Goal: Ask a question: Ask a question

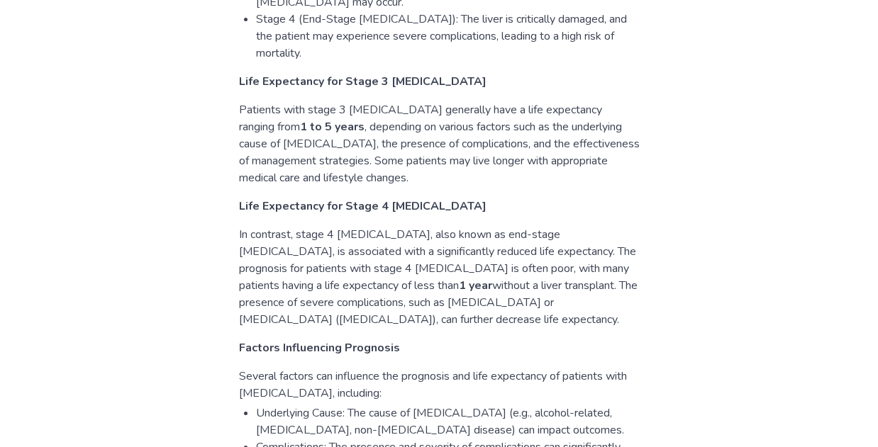
scroll to position [744, 0]
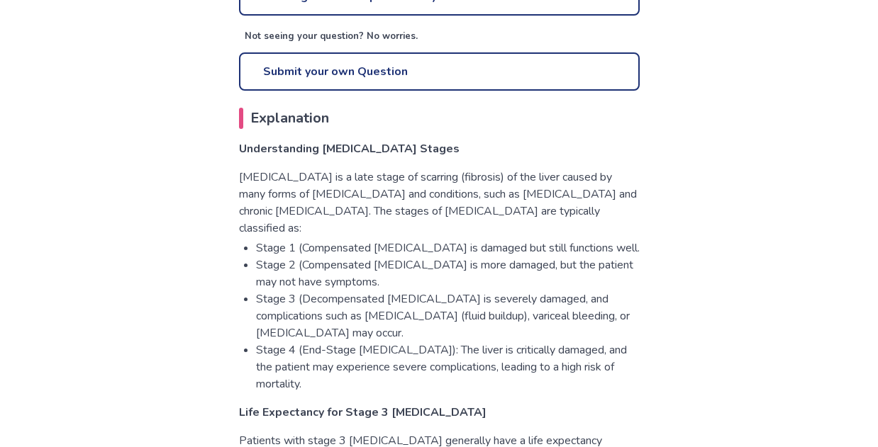
drag, startPoint x: 586, startPoint y: 294, endPoint x: 618, endPoint y: 310, distance: 35.5
click at [618, 310] on li "Stage 3 (Decompensated [MEDICAL_DATA] is severely damaged, and complications su…" at bounding box center [448, 316] width 384 height 51
copy li "[MEDICAL_DATA] may occur."
click at [429, 52] on link "Submit your own Question" at bounding box center [439, 71] width 401 height 38
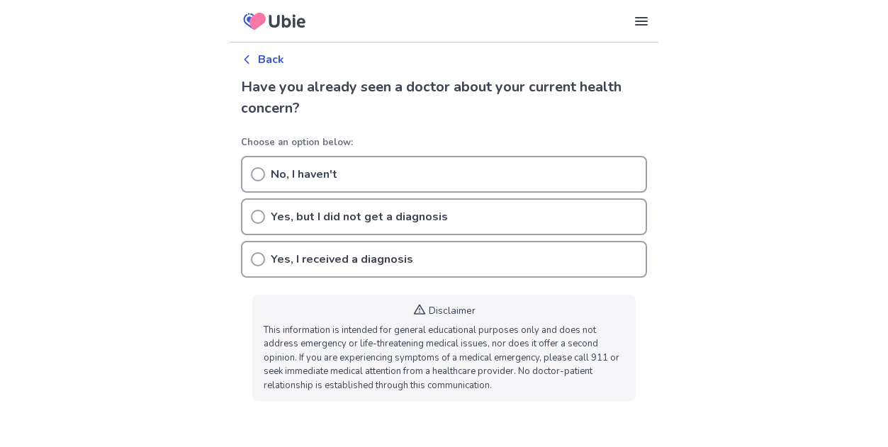
click at [259, 257] on icon at bounding box center [258, 259] width 14 height 14
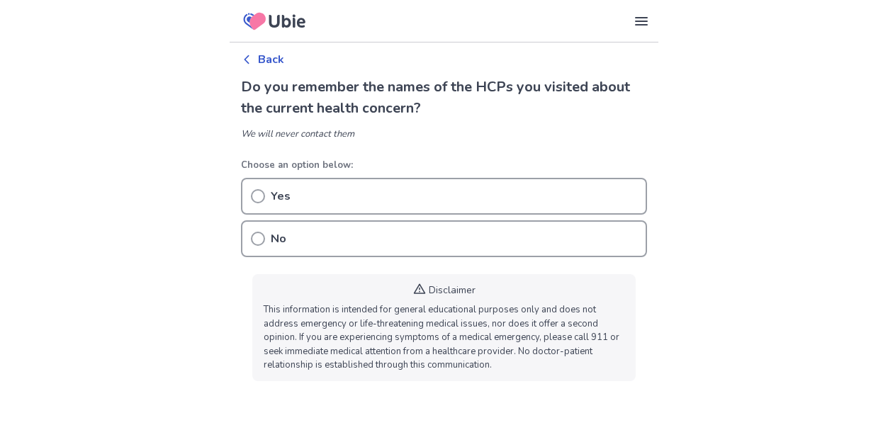
click at [262, 242] on icon at bounding box center [258, 239] width 14 height 14
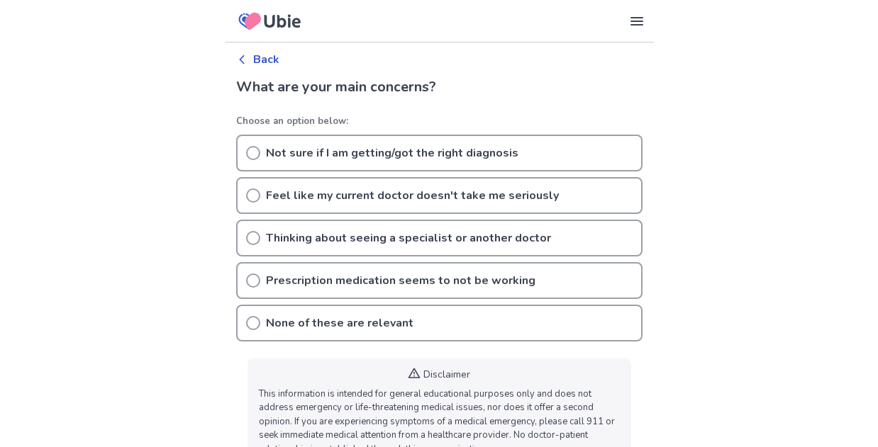
click at [255, 325] on icon at bounding box center [253, 323] width 14 height 14
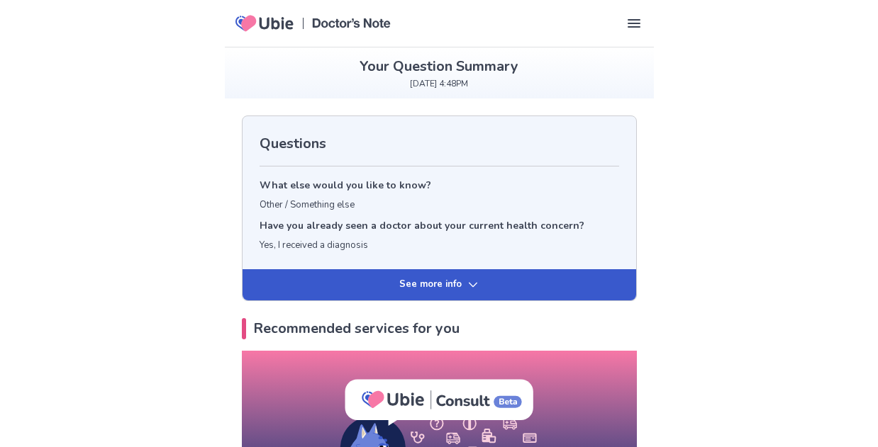
click at [340, 145] on h2 "Questions" at bounding box center [438, 143] width 359 height 21
click at [325, 206] on p "Other / Something else" at bounding box center [438, 206] width 359 height 14
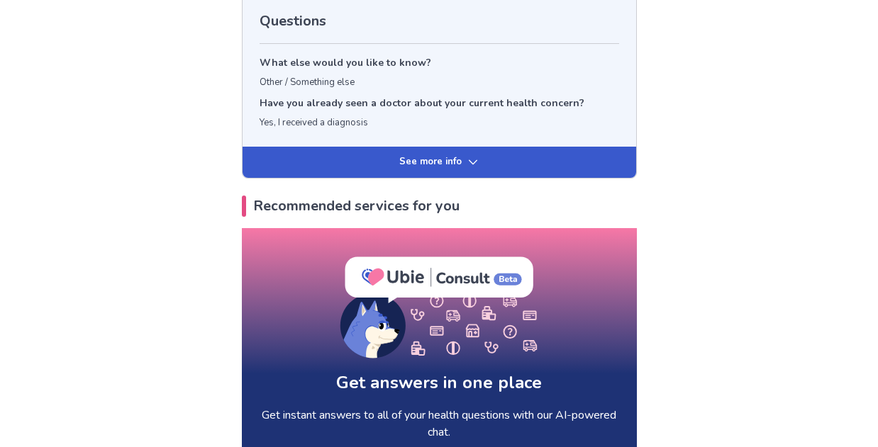
scroll to position [90, 0]
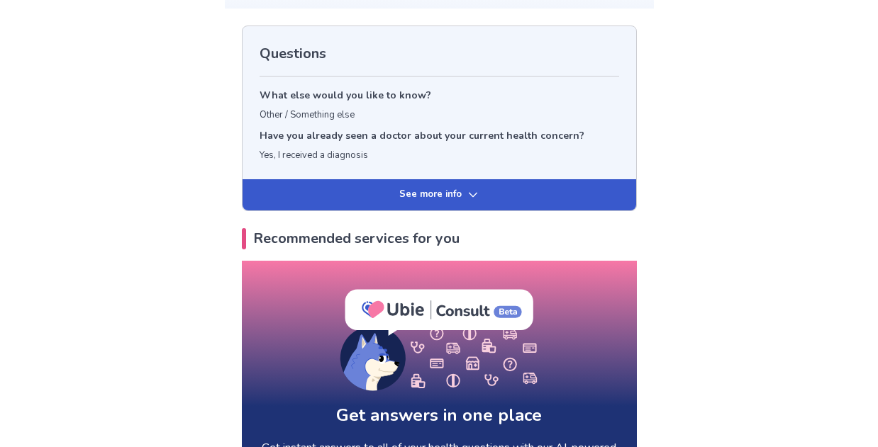
click at [474, 198] on icon at bounding box center [472, 194] width 11 height 11
